Goal: Task Accomplishment & Management: Use online tool/utility

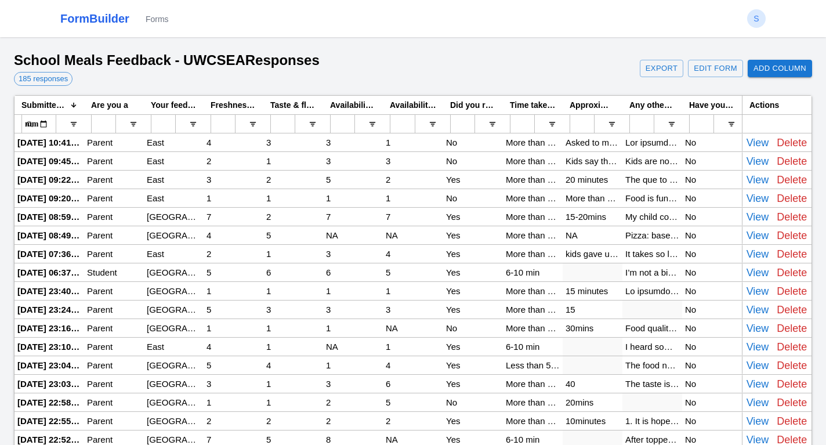
click at [665, 71] on button "Export" at bounding box center [662, 69] width 44 height 18
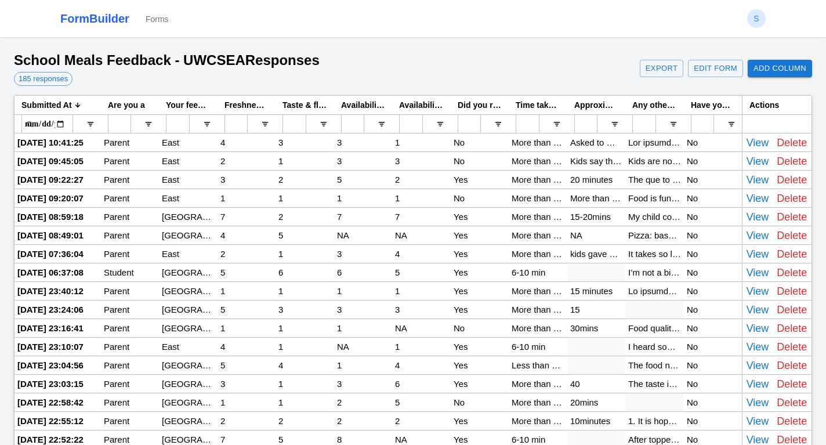
drag, startPoint x: 82, startPoint y: 104, endPoint x: 196, endPoint y: 103, distance: 114.3
click at [196, 103] on div "Submitted At 1 Are you a Your feedback is related to which campus: Freshness of…" at bounding box center [378, 105] width 727 height 19
